Goal: Task Accomplishment & Management: Use online tool/utility

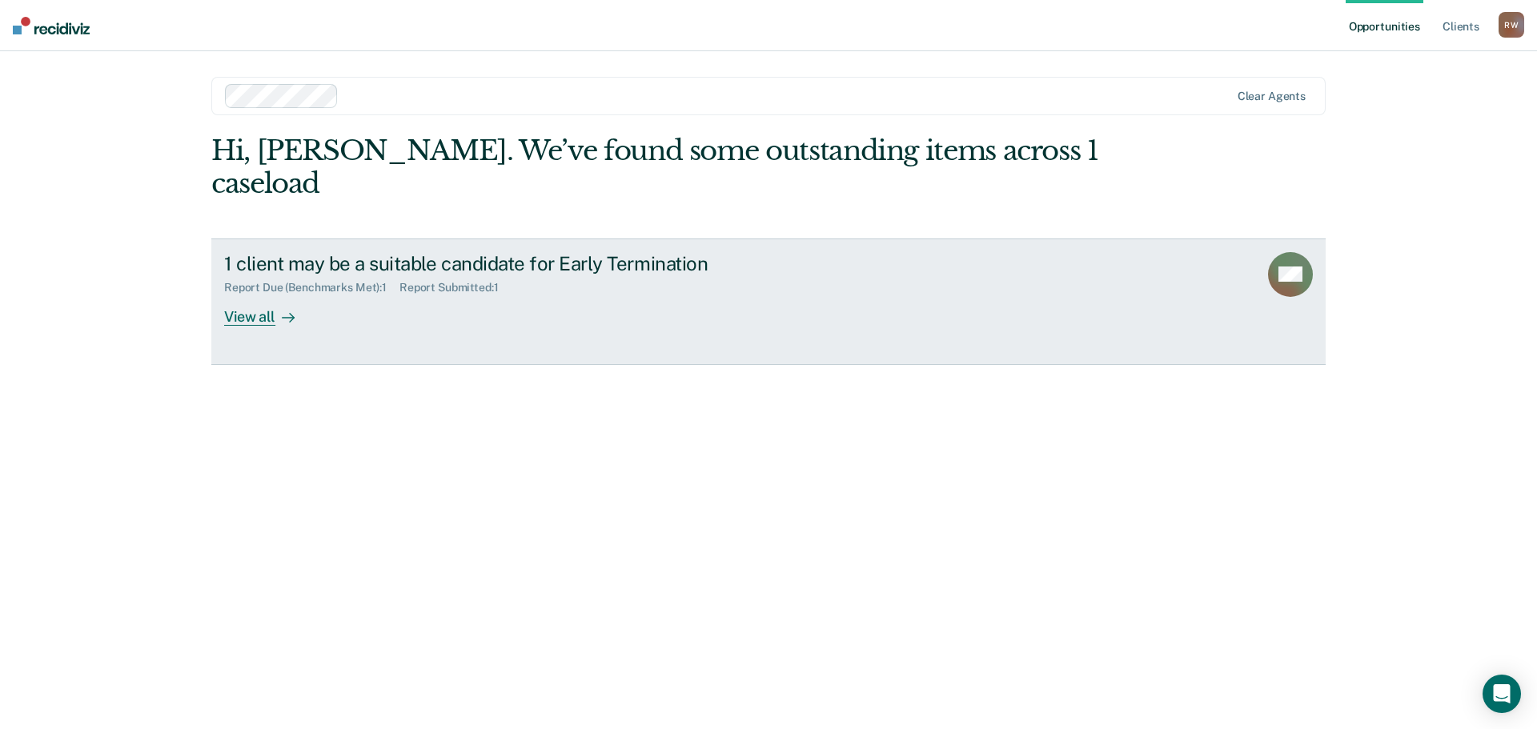
click at [854, 283] on link "1 client may be a suitable candidate for Early Termination Report Due (Benchmar…" at bounding box center [768, 302] width 1115 height 127
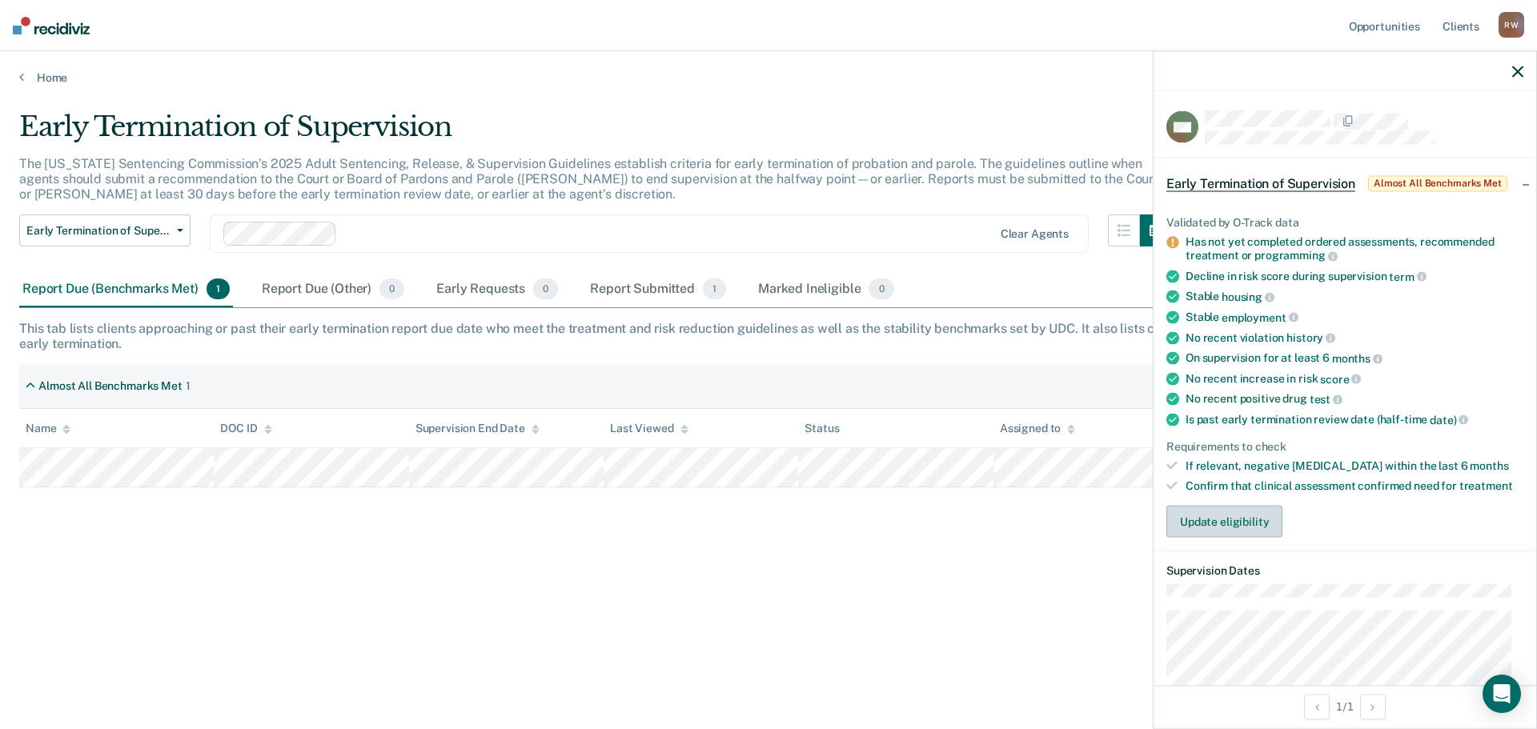
click at [1235, 523] on button "Update eligibility" at bounding box center [1225, 522] width 116 height 32
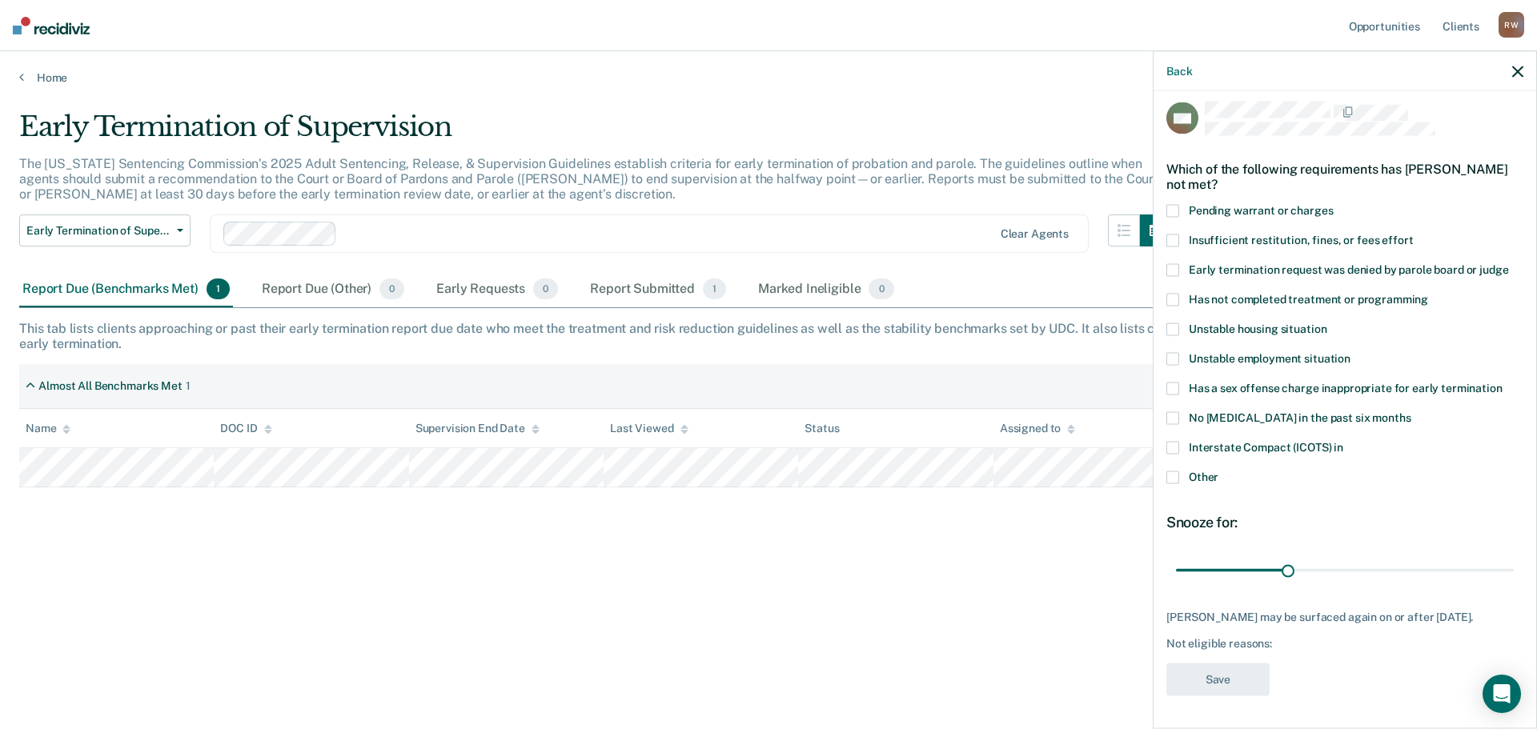
scroll to position [20, 0]
click at [1174, 472] on span at bounding box center [1173, 478] width 13 height 13
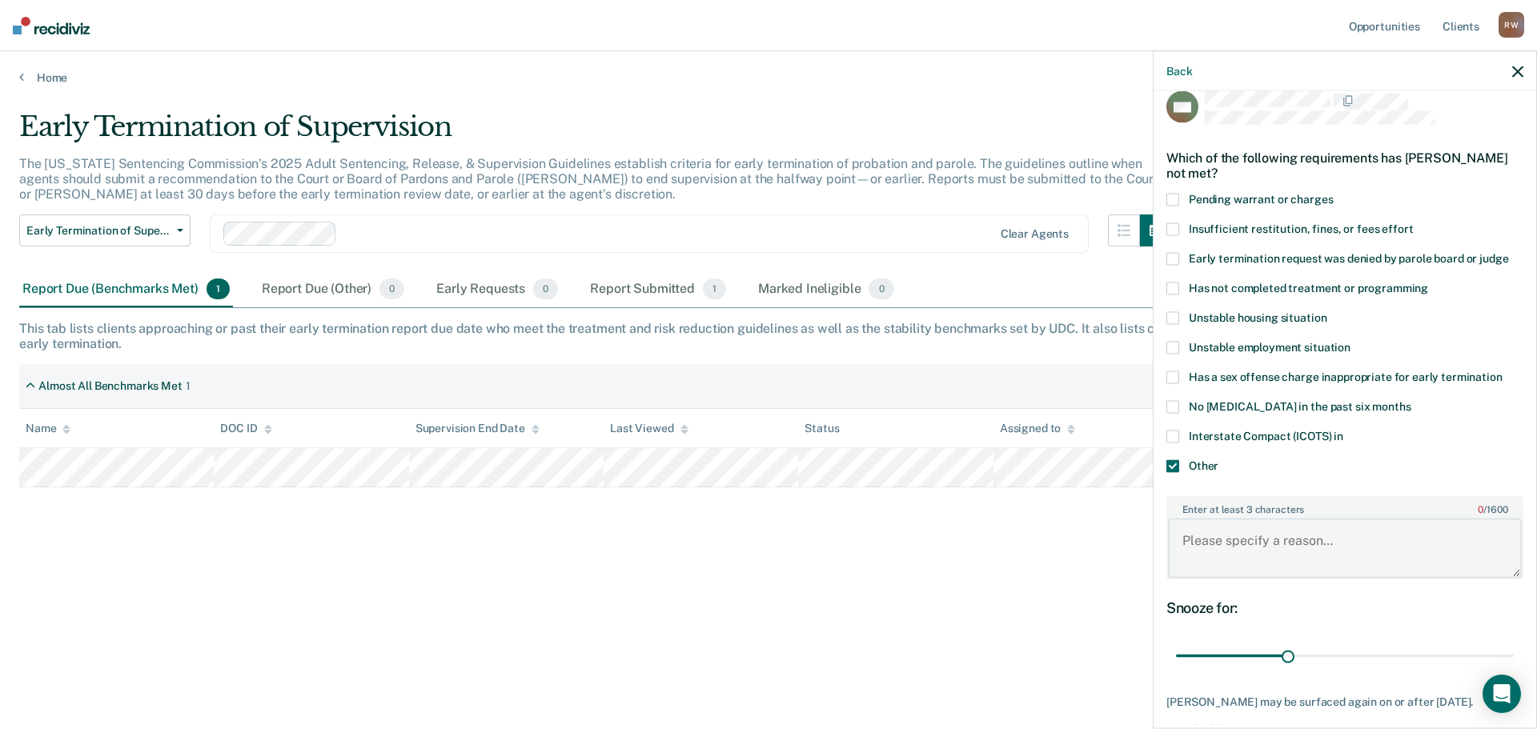
click at [1290, 544] on textarea "Enter at least 3 characters 0 / 1600" at bounding box center [1345, 548] width 354 height 59
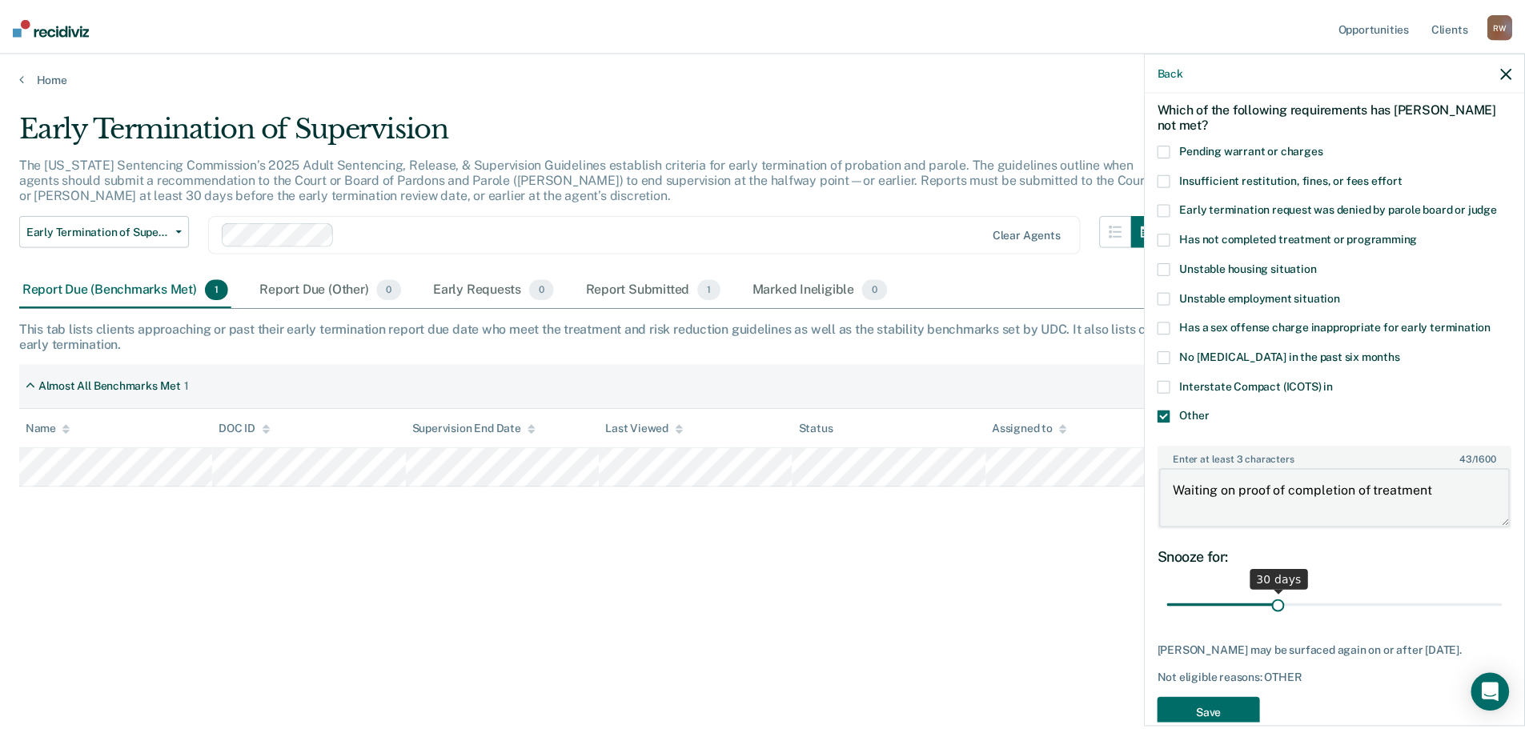
scroll to position [117, 0]
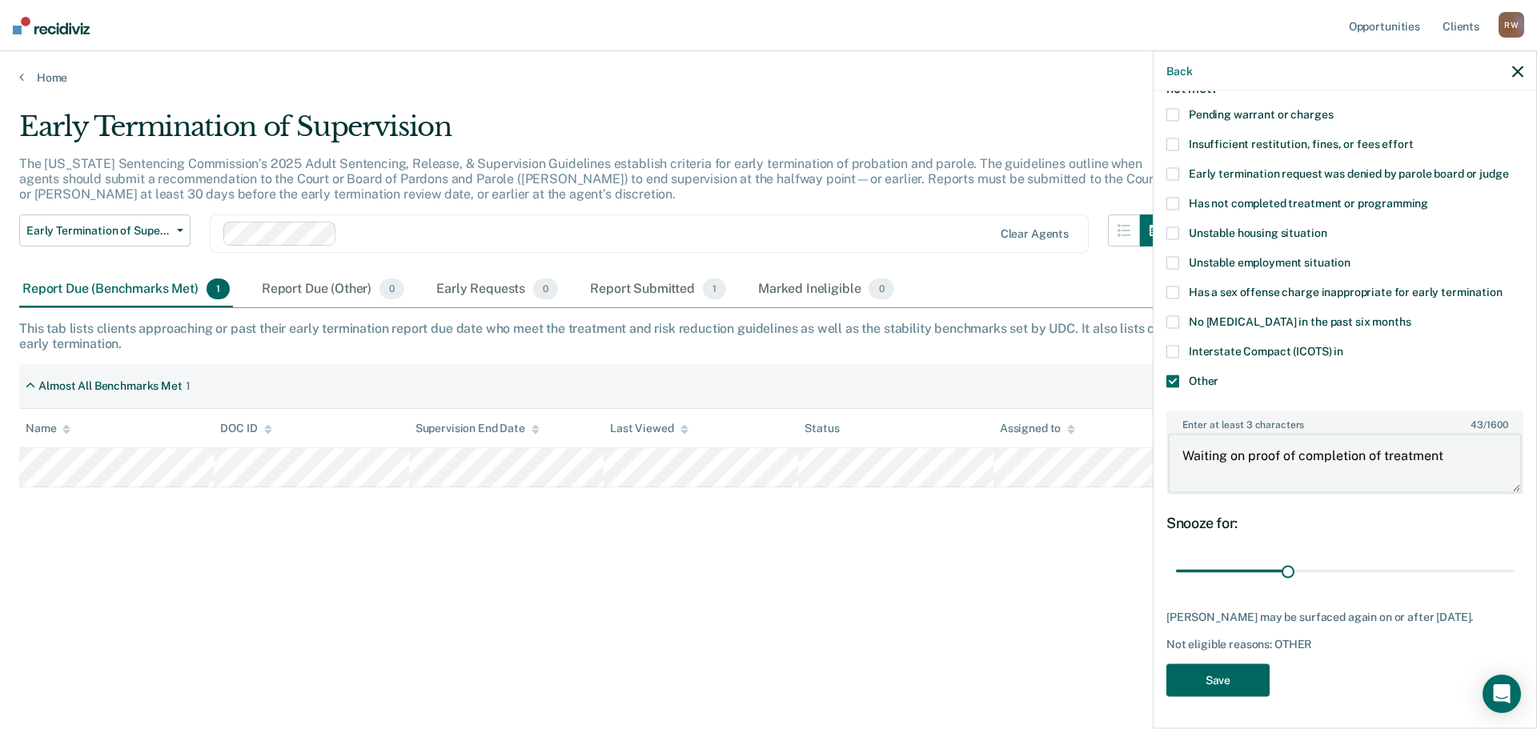
type textarea "Waiting on proof of completion of treatment"
click at [1231, 671] on button "Save" at bounding box center [1218, 680] width 103 height 33
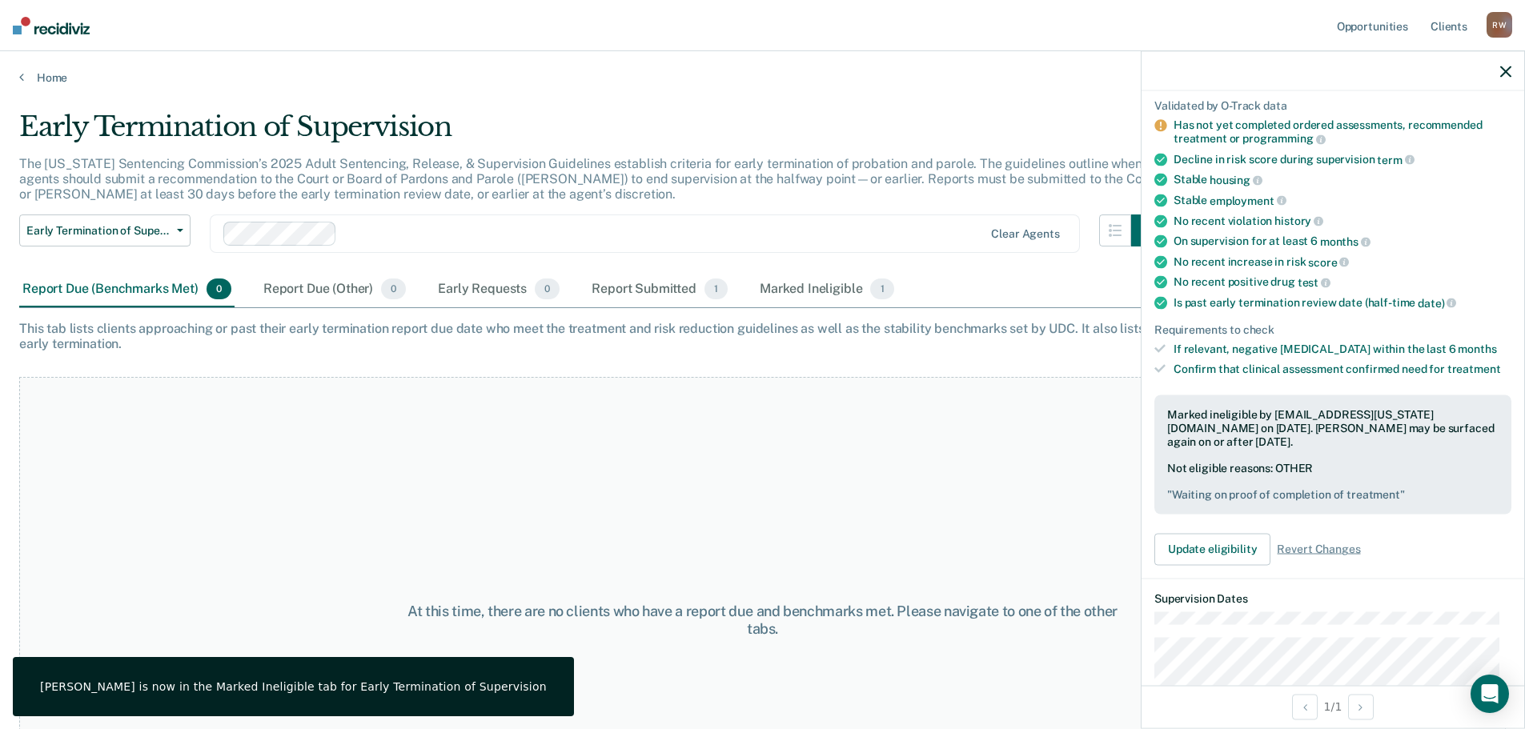
click at [1510, 71] on icon "button" at bounding box center [1505, 71] width 11 height 11
